Goal: Check status: Check status

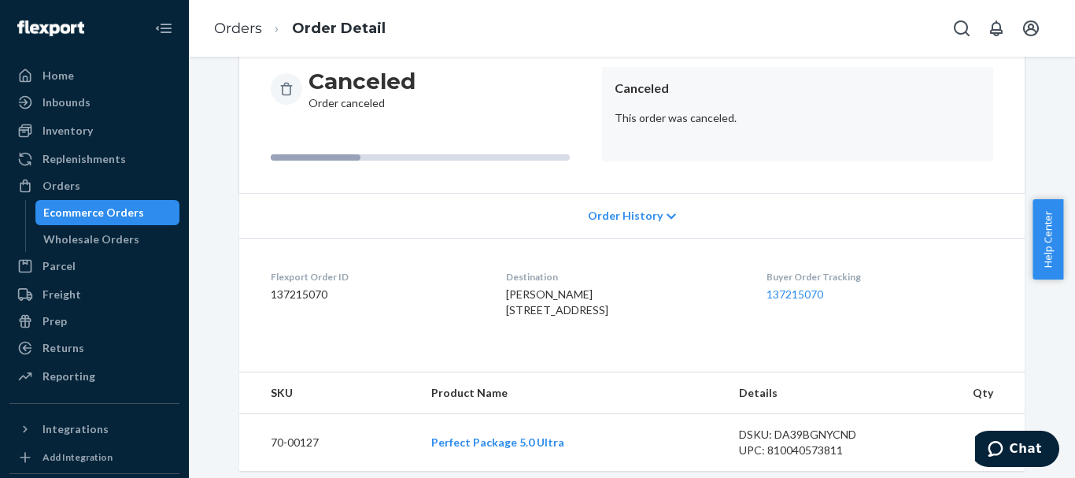
scroll to position [201, 0]
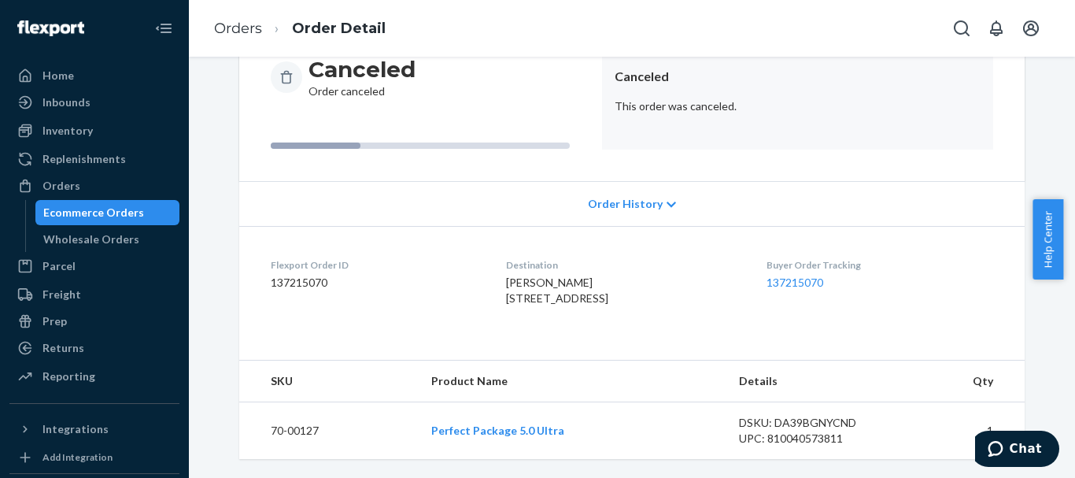
click at [73, 219] on div "Ecommerce Orders" at bounding box center [93, 213] width 101 height 16
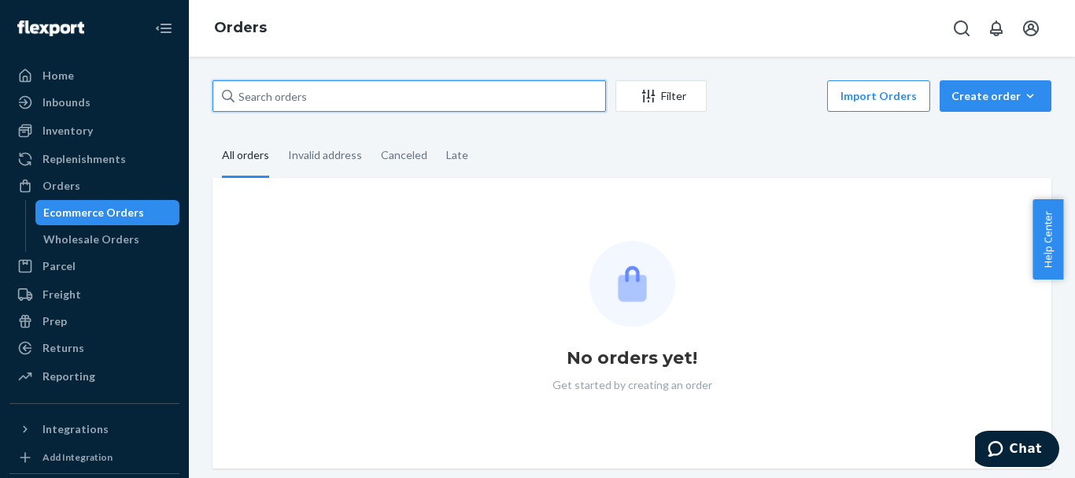
click at [396, 97] on input "text" at bounding box center [408, 95] width 393 height 31
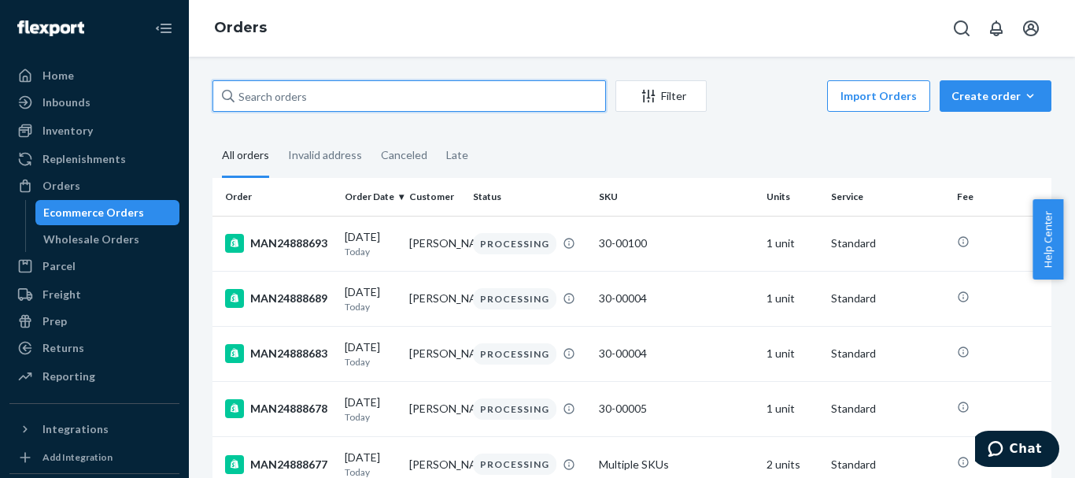
paste input "MAN24846332"
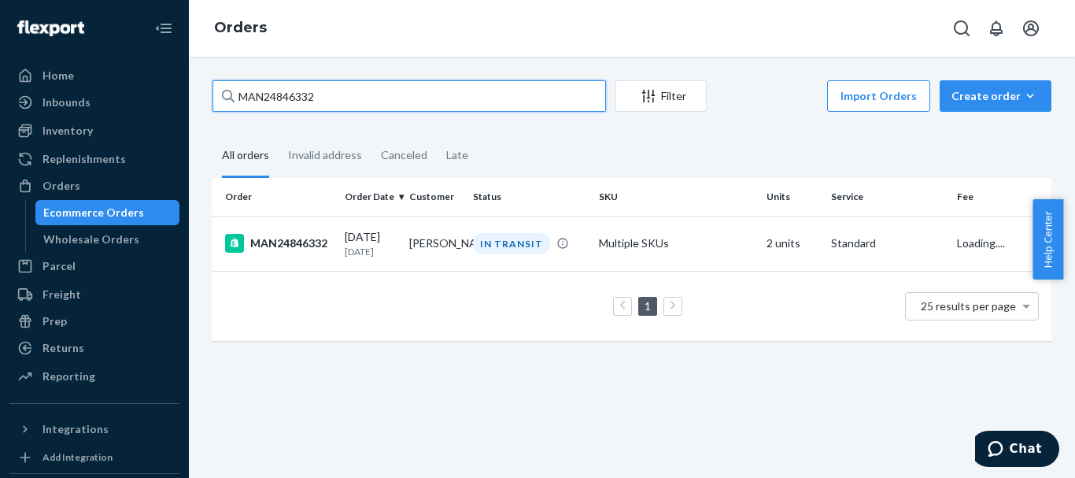
type input "MAN24846332"
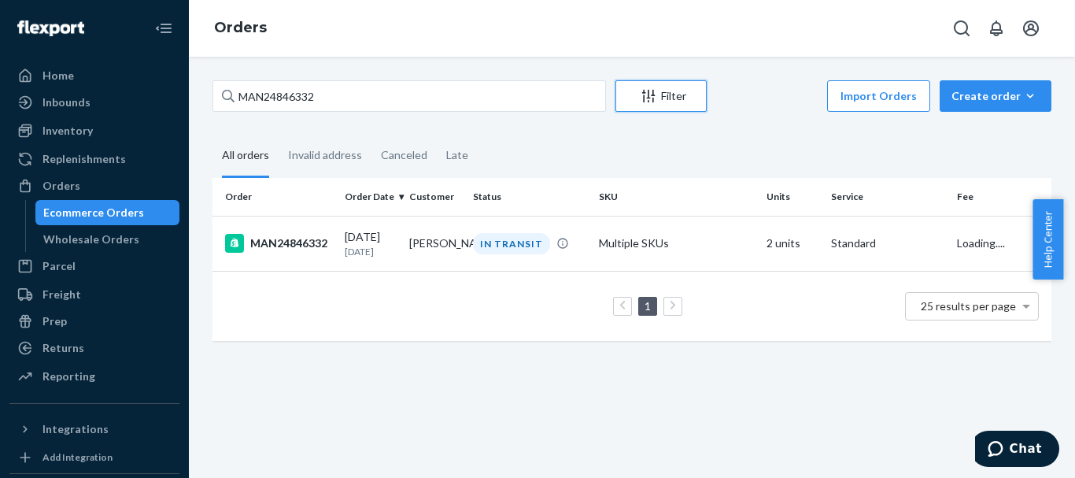
click at [660, 97] on div "Filter" at bounding box center [661, 96] width 90 height 16
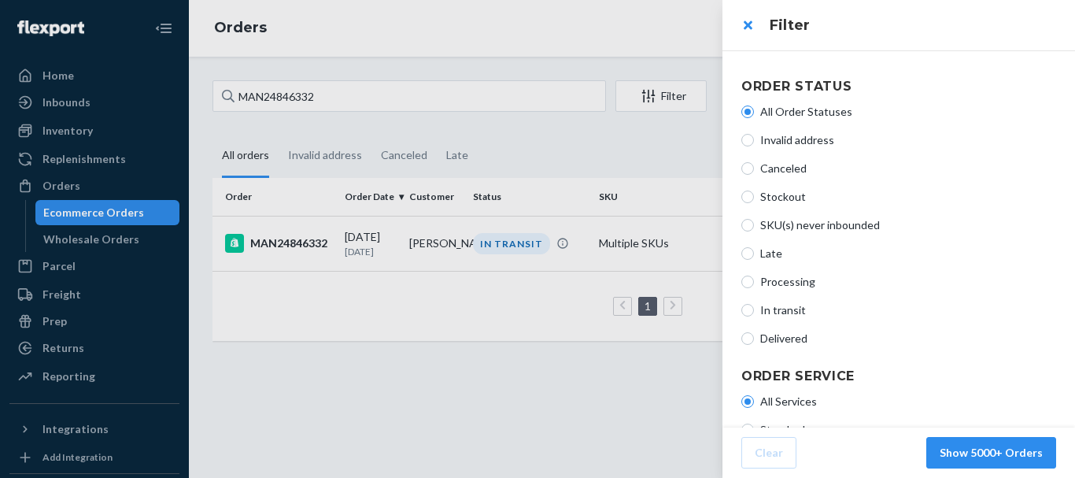
click at [404, 222] on div at bounding box center [537, 239] width 1075 height 478
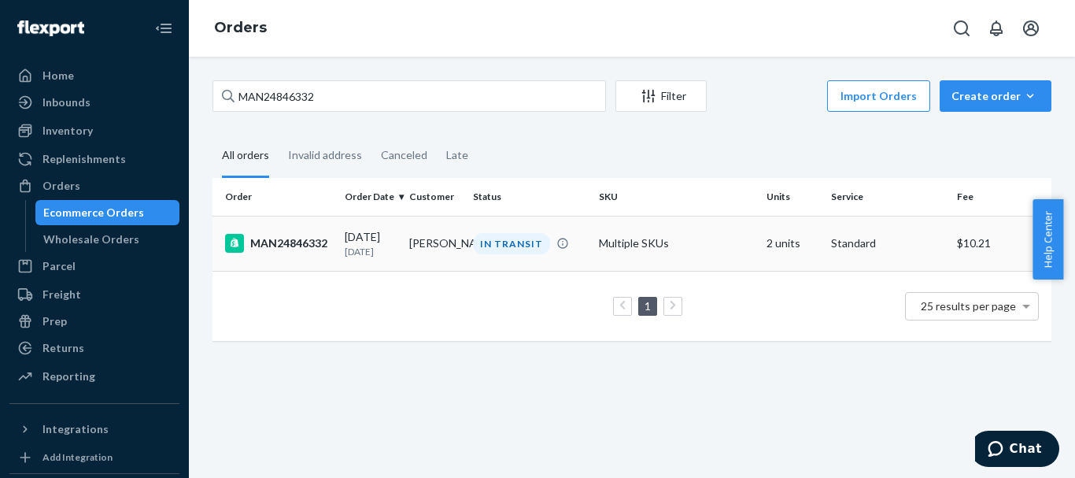
click at [352, 225] on td "[DATE] [DATE]" at bounding box center [370, 243] width 65 height 55
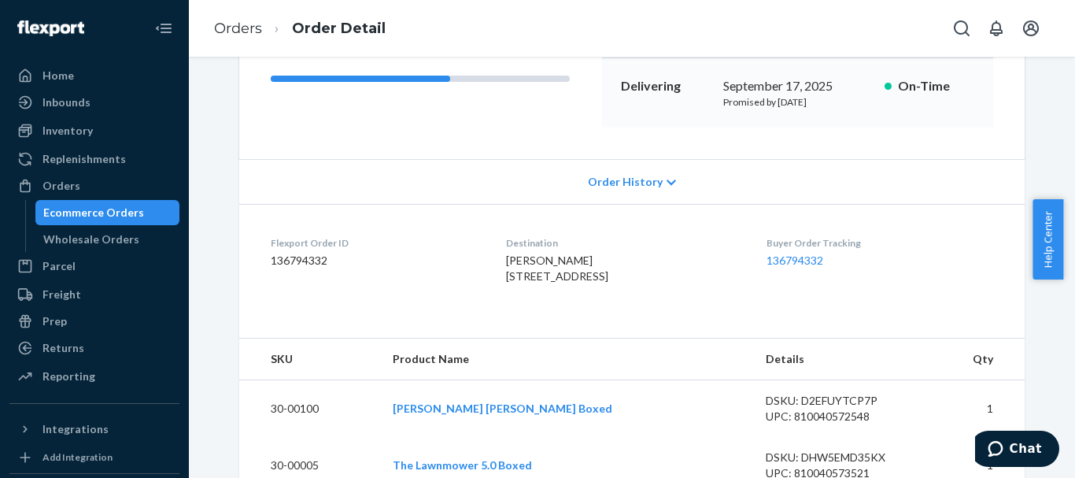
scroll to position [472, 0]
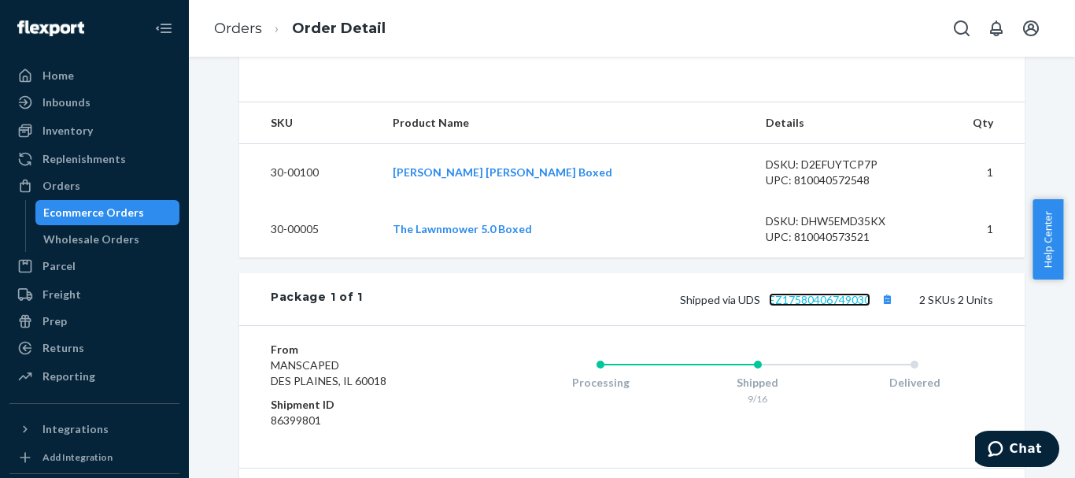
click at [807, 306] on link "EZ17580406749030" at bounding box center [820, 299] width 102 height 13
copy link "EZ17580406749030"
drag, startPoint x: 763, startPoint y: 327, endPoint x: 866, endPoint y: 327, distance: 102.3
click at [866, 306] on span "Shipped via UDS EZ17580406749030" at bounding box center [788, 299] width 217 height 13
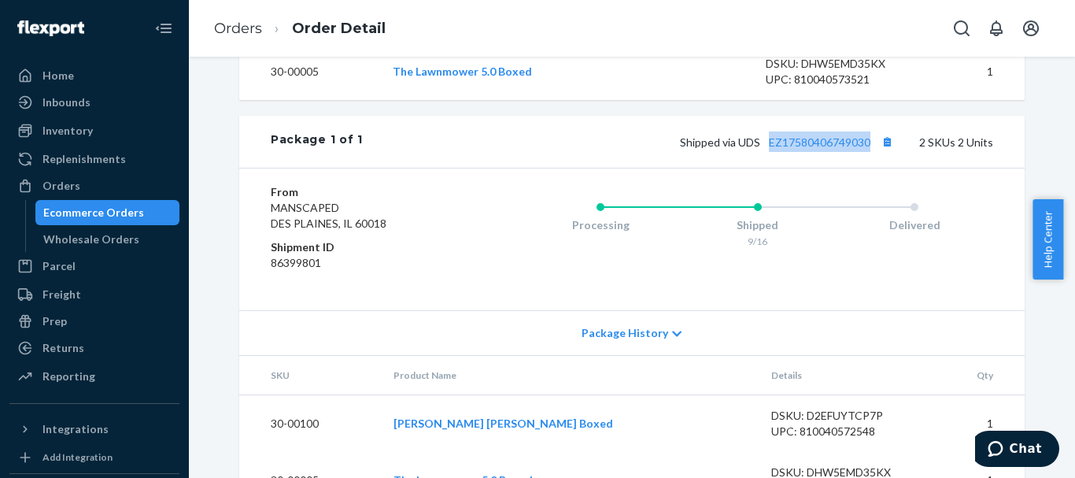
scroll to position [711, 0]
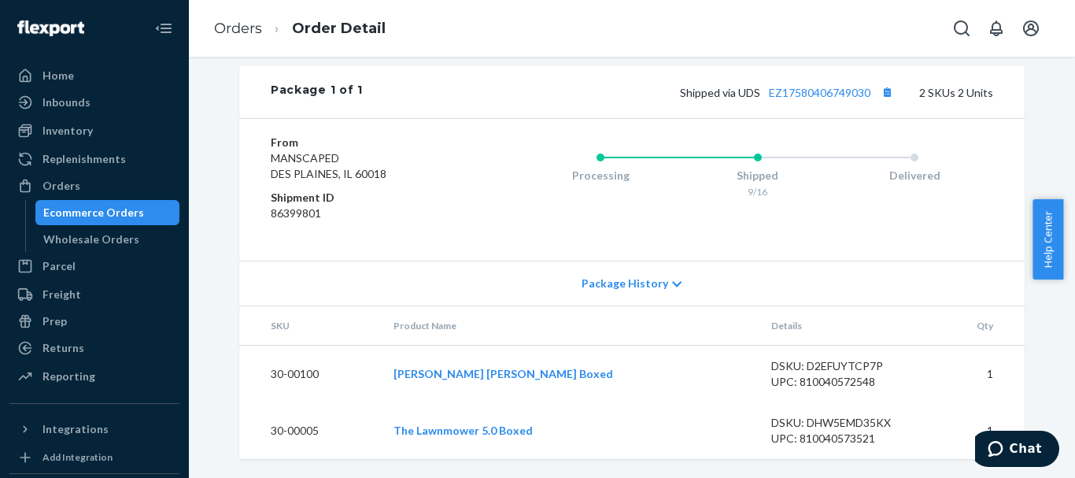
click at [623, 281] on span "Package History" at bounding box center [625, 283] width 87 height 16
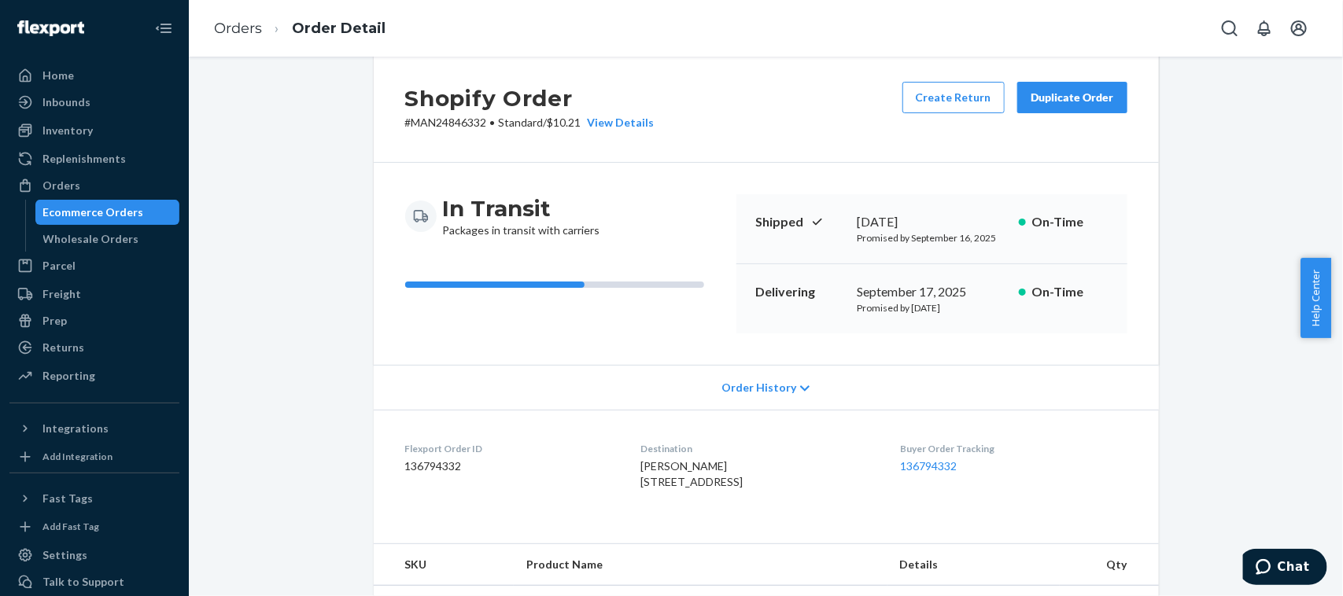
scroll to position [0, 0]
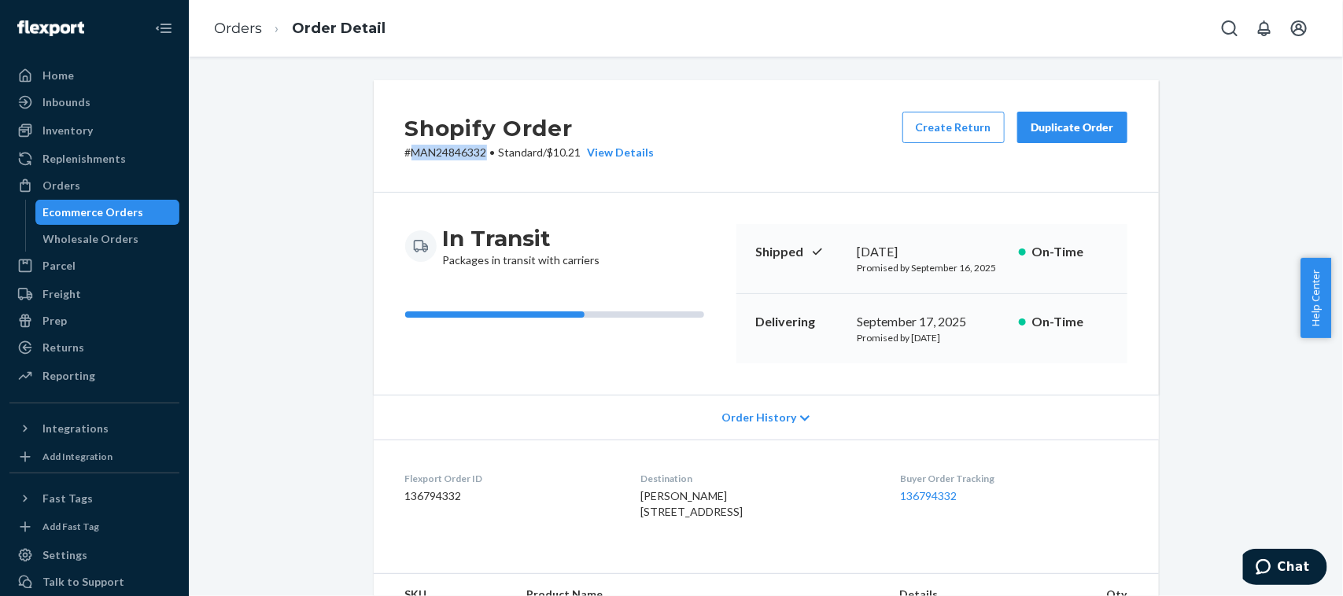
drag, startPoint x: 403, startPoint y: 151, endPoint x: 481, endPoint y: 154, distance: 78.0
click at [481, 154] on p "# MAN24846332 • Standard / $10.21 View Details" at bounding box center [529, 153] width 249 height 16
copy p "MAN24846332"
drag, startPoint x: 222, startPoint y: 324, endPoint x: 380, endPoint y: 372, distance: 165.3
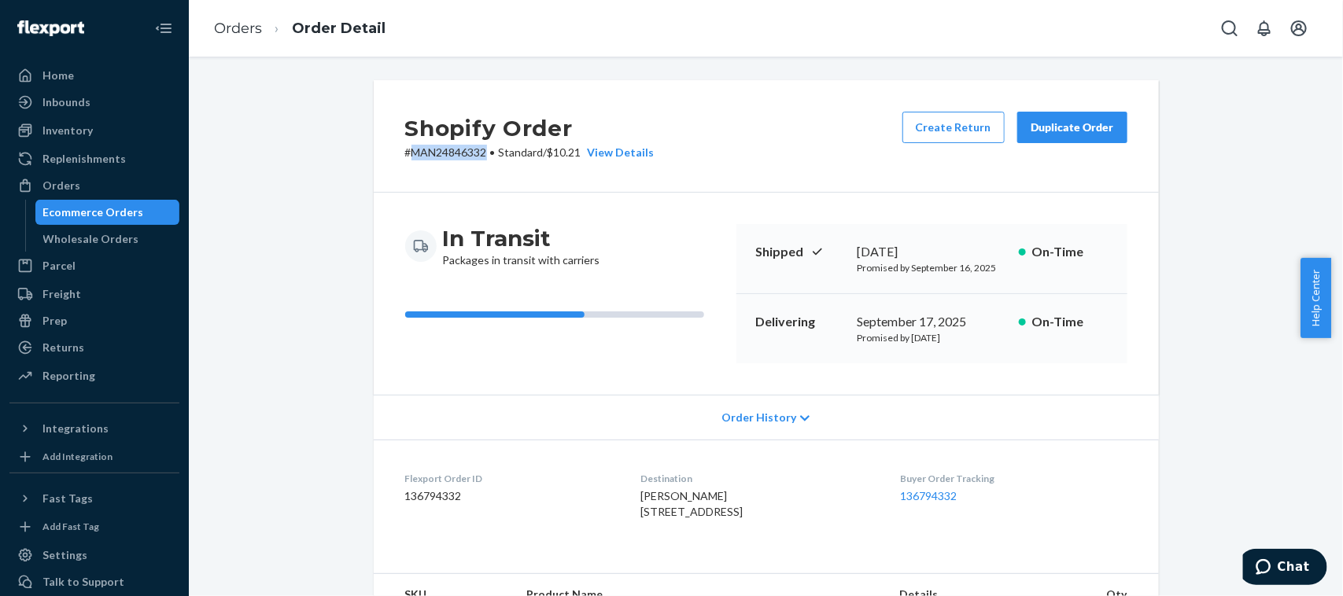
copy p "MAN24846332"
drag, startPoint x: 478, startPoint y: 152, endPoint x: 401, endPoint y: 152, distance: 77.1
click at [405, 152] on p "# MAN24846332 • Standard / $10.21 View Details" at bounding box center [529, 153] width 249 height 16
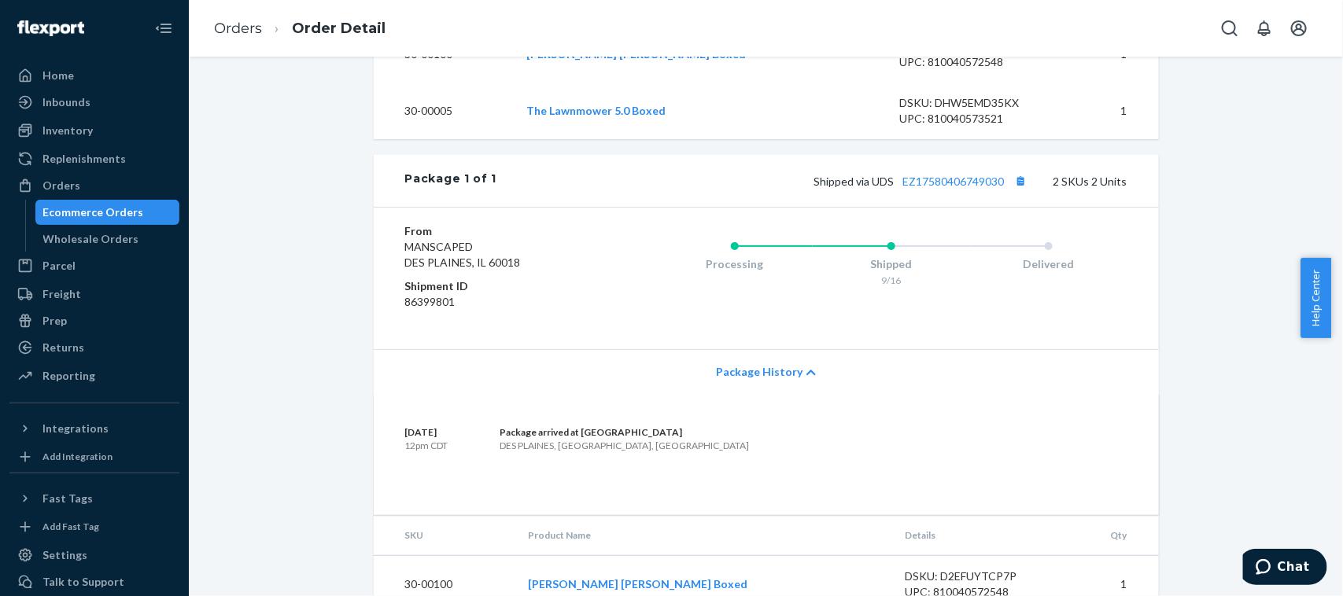
scroll to position [689, 0]
